Goal: Information Seeking & Learning: Learn about a topic

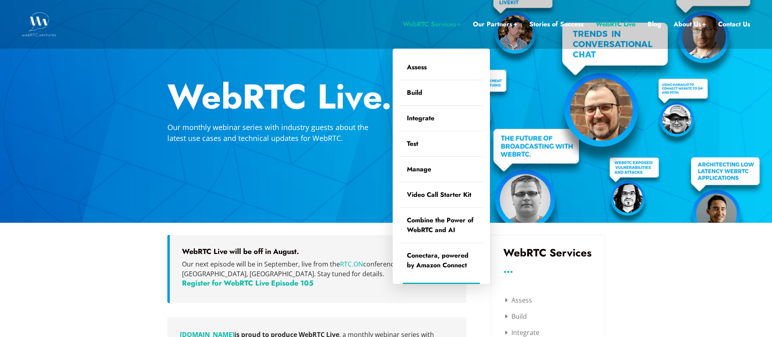
click at [407, 24] on link "WebRTC Services" at bounding box center [432, 24] width 58 height 11
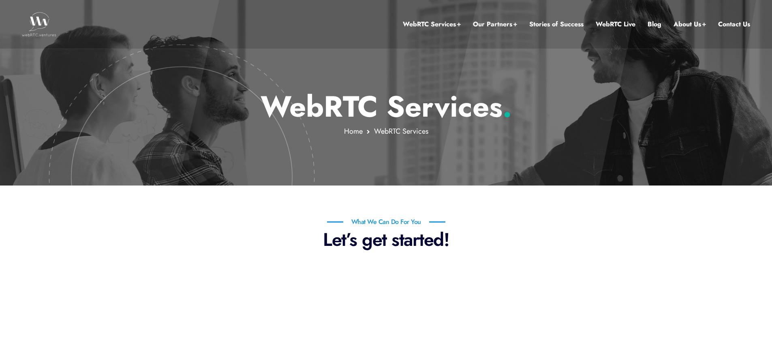
scroll to position [261, 0]
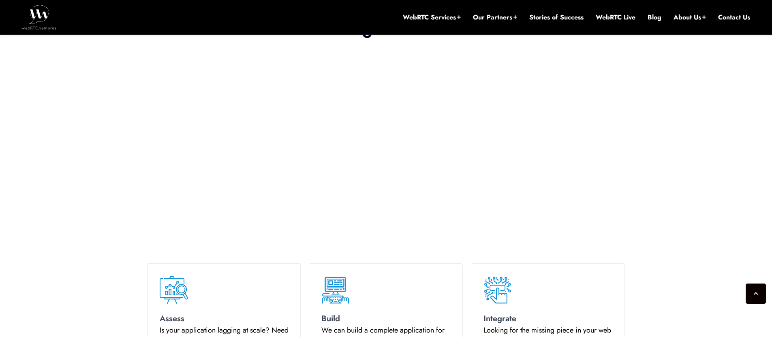
click at [656, 19] on link "Blog" at bounding box center [655, 17] width 14 height 9
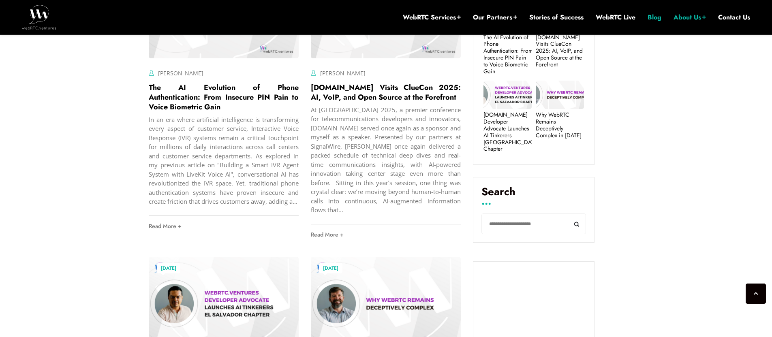
scroll to position [403, 0]
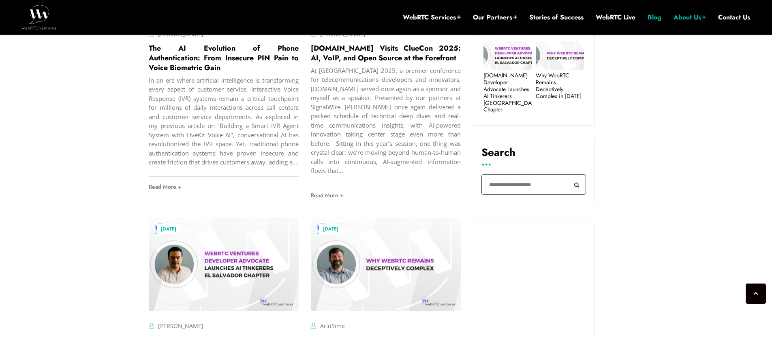
click at [510, 178] on input "Search" at bounding box center [534, 184] width 105 height 21
type input "***"
click at [568, 174] on button "Search" at bounding box center [577, 184] width 18 height 21
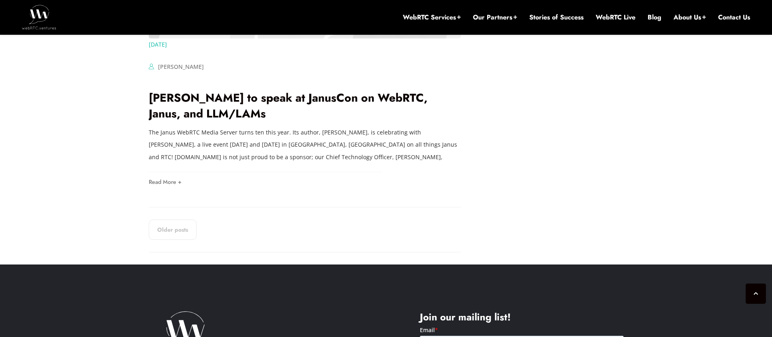
scroll to position [1600, 0]
click at [176, 232] on link "Older posts" at bounding box center [173, 229] width 48 height 20
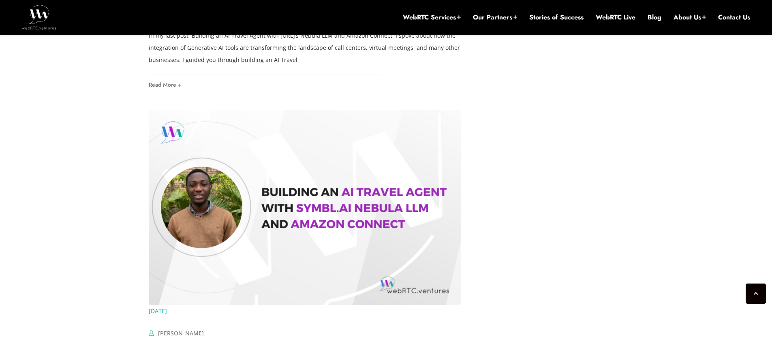
scroll to position [1488, 0]
